Goal: Navigation & Orientation: Find specific page/section

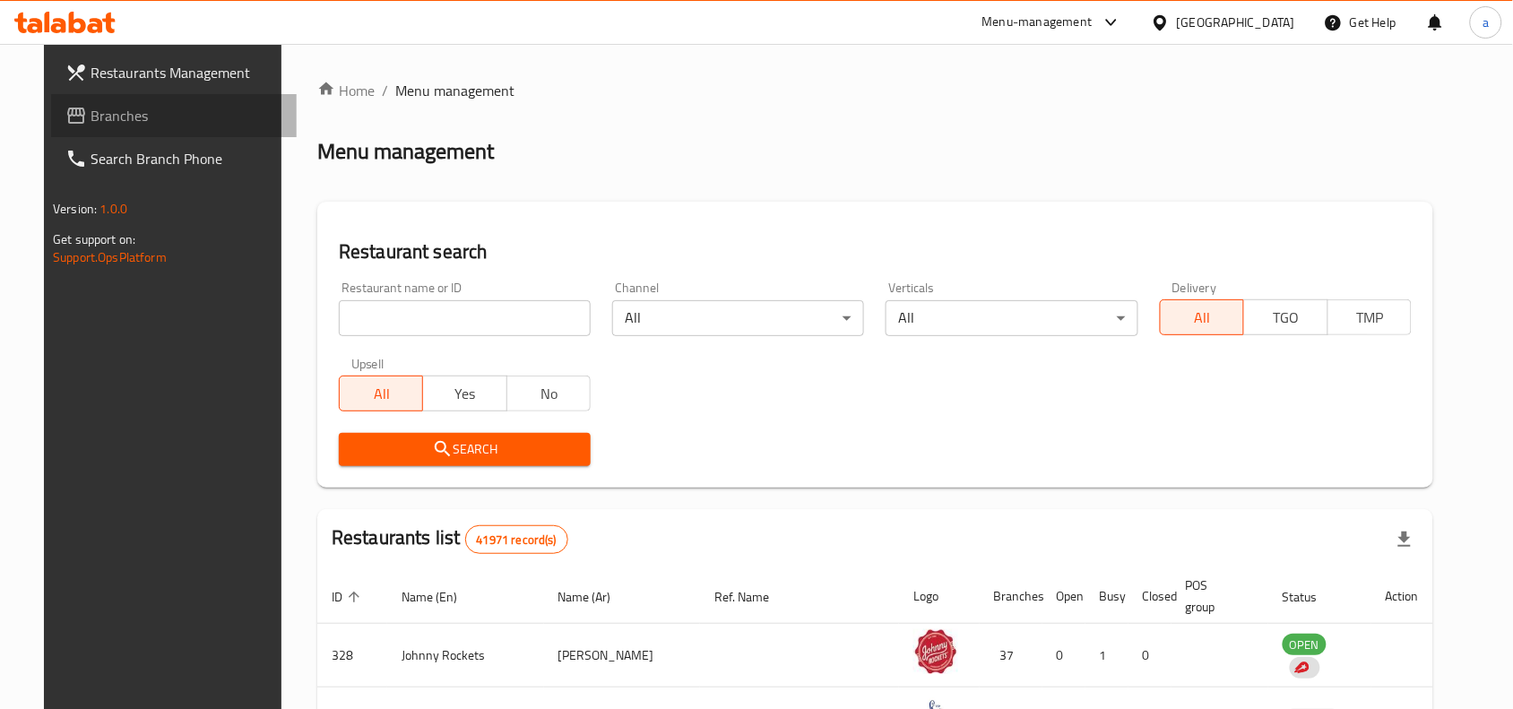
click at [91, 116] on span "Branches" at bounding box center [187, 116] width 192 height 22
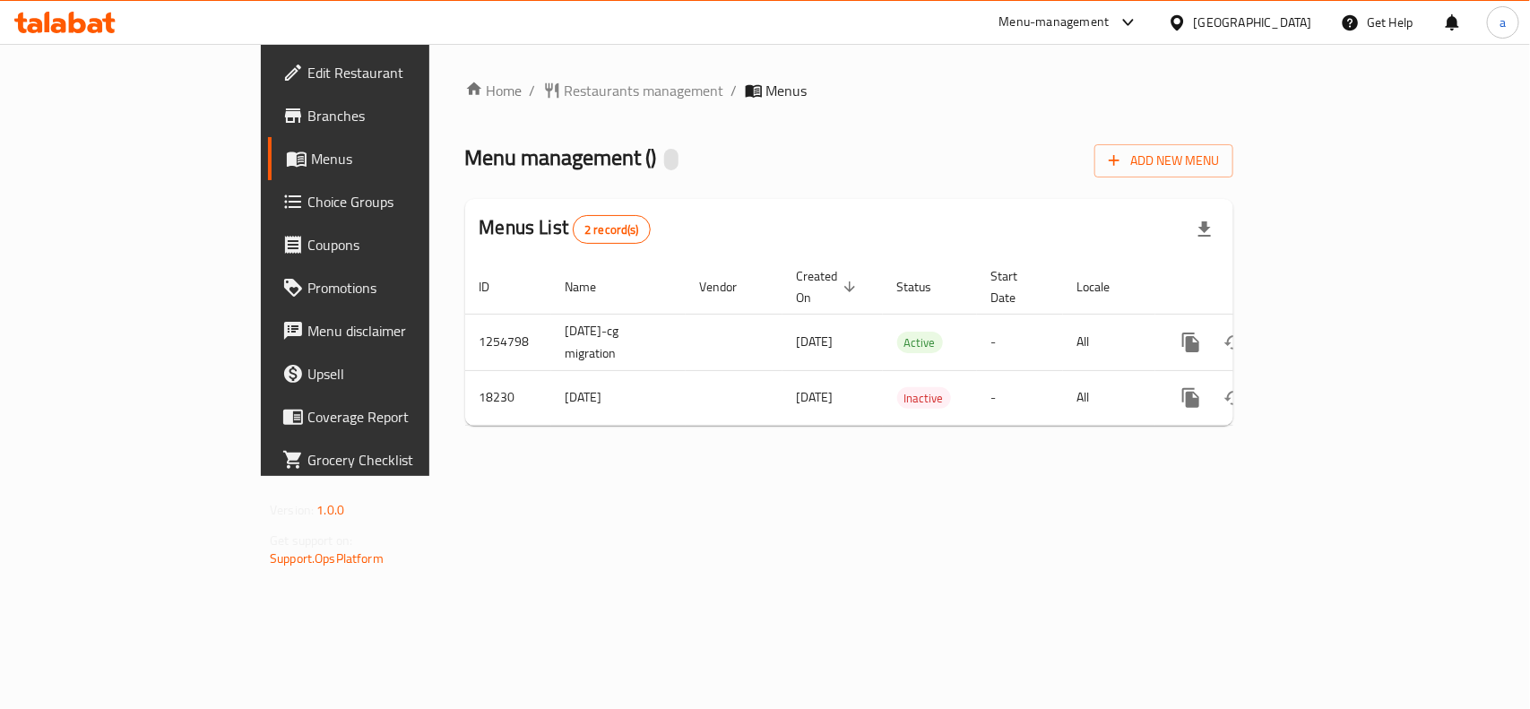
click at [307, 70] on span "Edit Restaurant" at bounding box center [404, 73] width 194 height 22
